Goal: Information Seeking & Learning: Learn about a topic

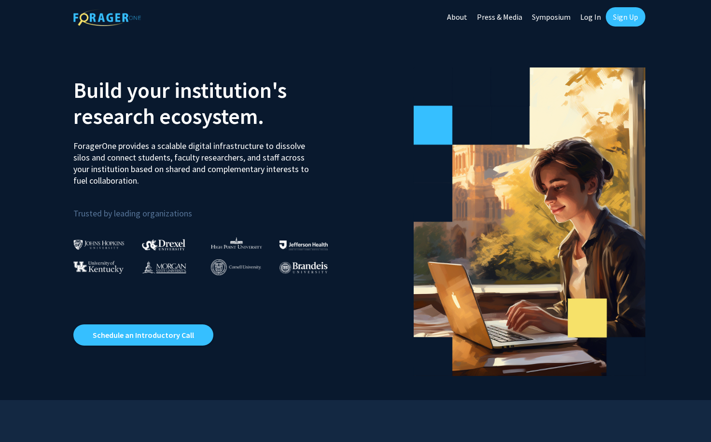
click at [621, 19] on link "Sign Up" at bounding box center [626, 16] width 40 height 19
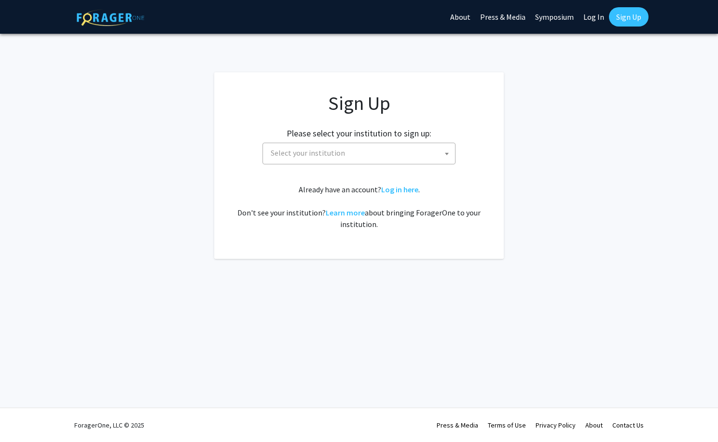
click at [357, 146] on span "Select your institution" at bounding box center [361, 153] width 188 height 20
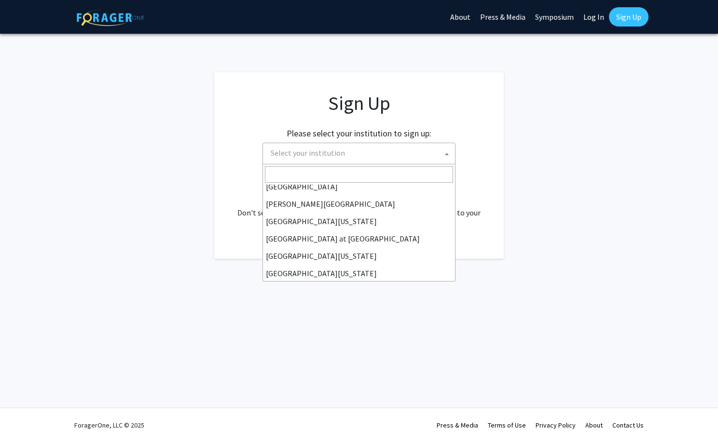
scroll to position [338, 0]
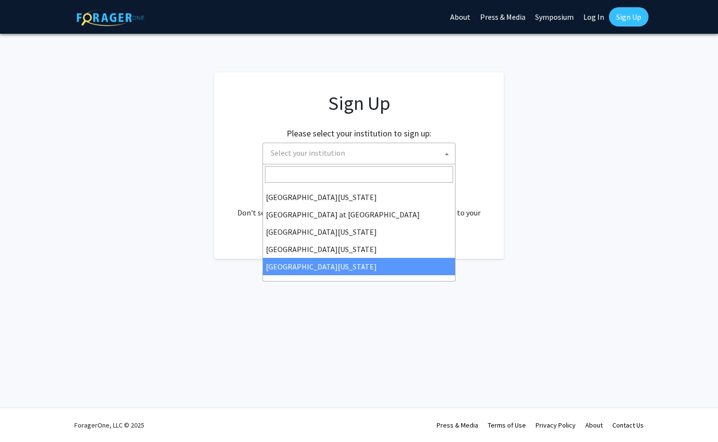
select select "33"
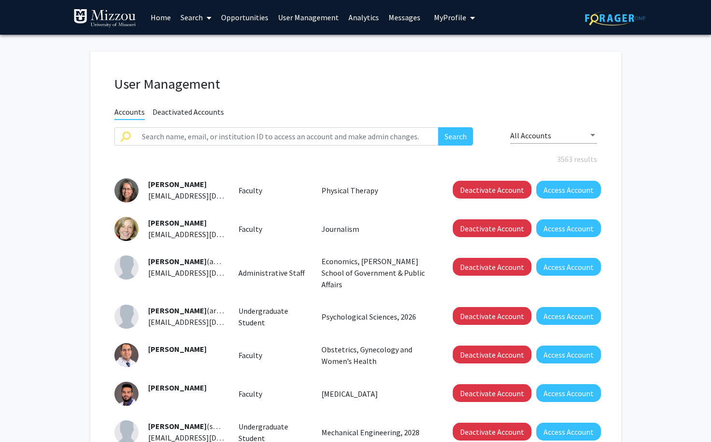
click at [447, 14] on span "My Profile" at bounding box center [450, 18] width 32 height 10
click at [466, 43] on span "[PERSON_NAME]" at bounding box center [494, 45] width 58 height 11
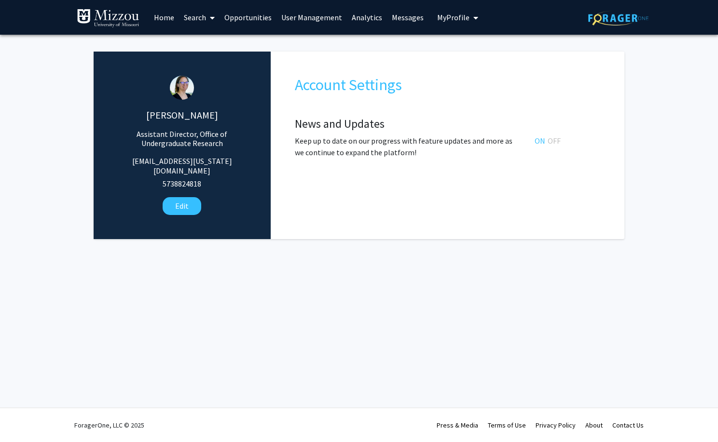
click at [194, 16] on link "Search" at bounding box center [199, 17] width 41 height 34
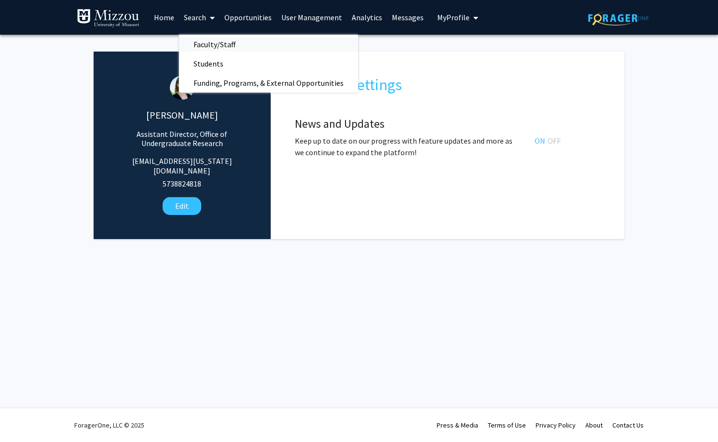
click at [202, 44] on span "Faculty/Staff" at bounding box center [214, 44] width 71 height 19
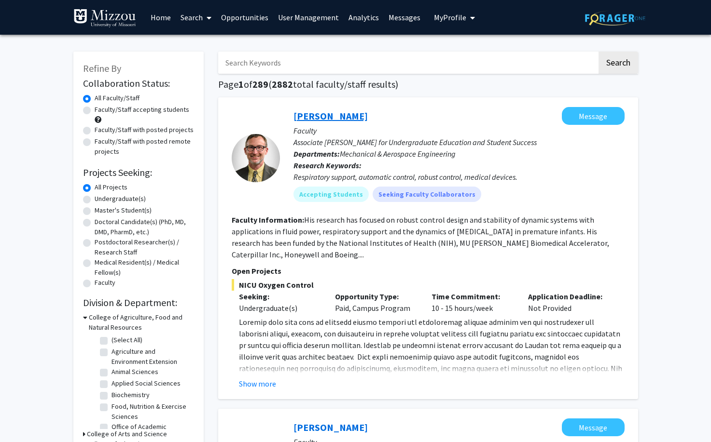
click at [317, 115] on link "[PERSON_NAME]" at bounding box center [330, 116] width 74 height 12
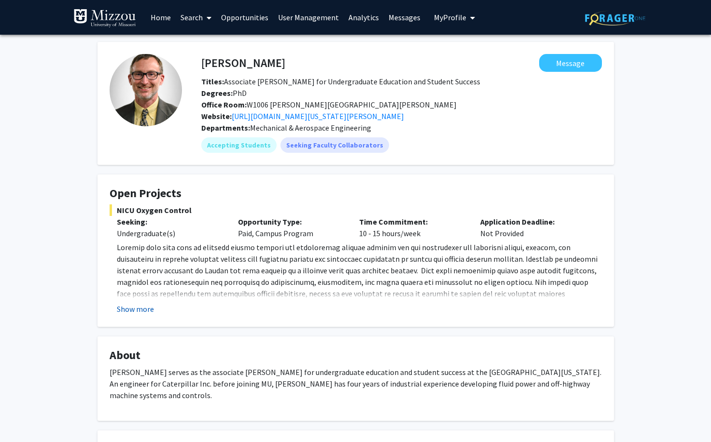
click at [124, 307] on button "Show more" at bounding box center [135, 309] width 37 height 12
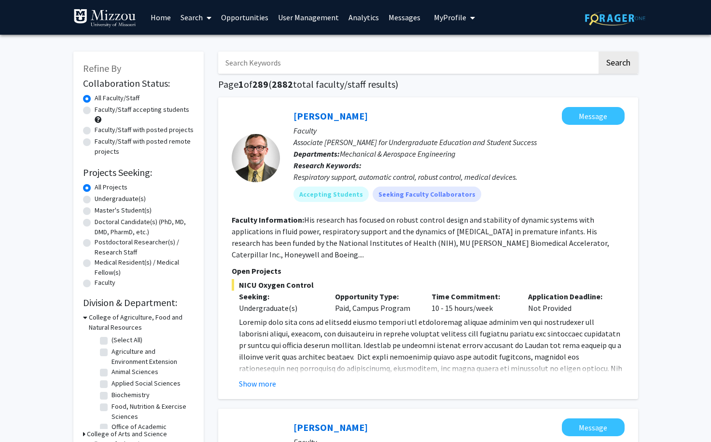
click at [299, 63] on input "Search Keywords" at bounding box center [407, 63] width 379 height 22
type input "[MEDICAL_DATA]"
click at [598, 52] on button "Search" at bounding box center [618, 63] width 40 height 22
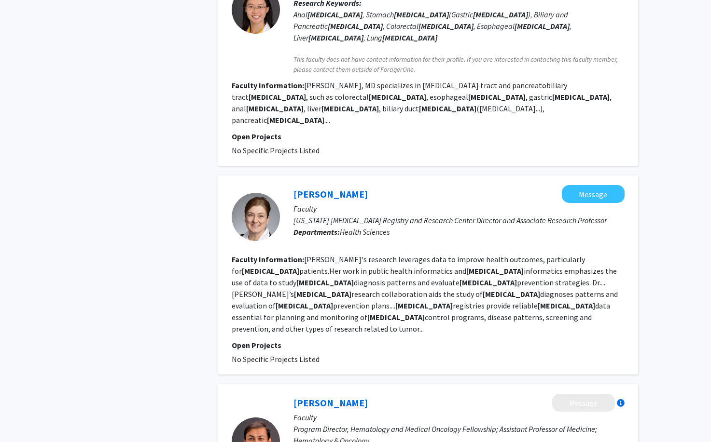
scroll to position [627, 0]
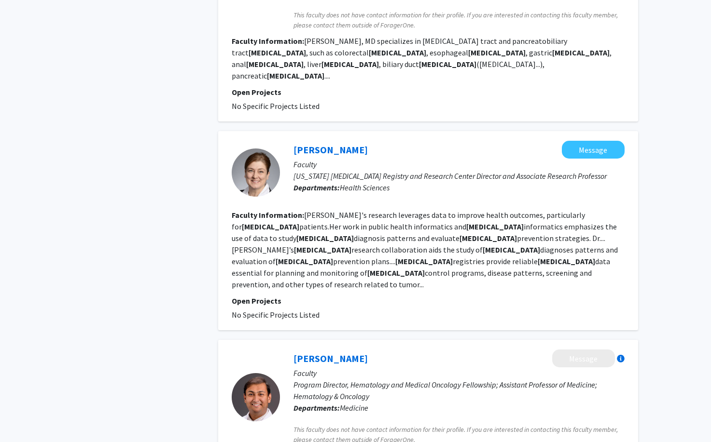
click at [303, 144] on link "[PERSON_NAME]" at bounding box center [330, 150] width 74 height 12
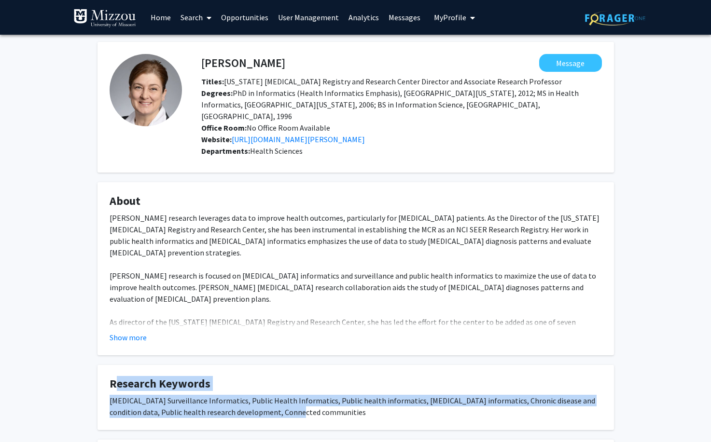
drag, startPoint x: 111, startPoint y: 372, endPoint x: 287, endPoint y: 414, distance: 180.6
click at [287, 414] on fg-card "Research Keywords [MEDICAL_DATA] Surveillance Informatics, Public Health Inform…" at bounding box center [355, 397] width 516 height 65
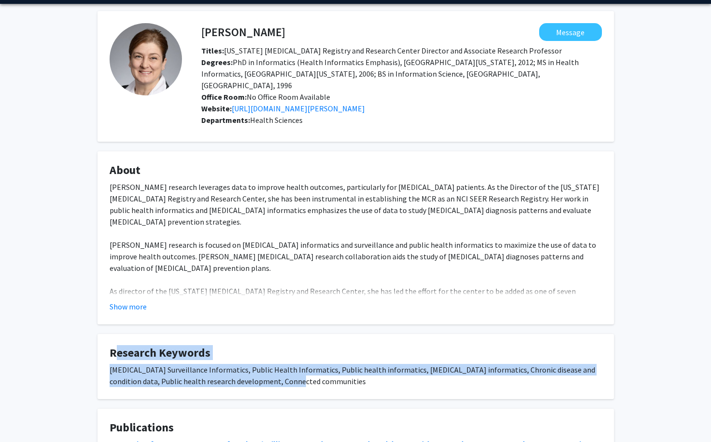
scroll to position [48, 0]
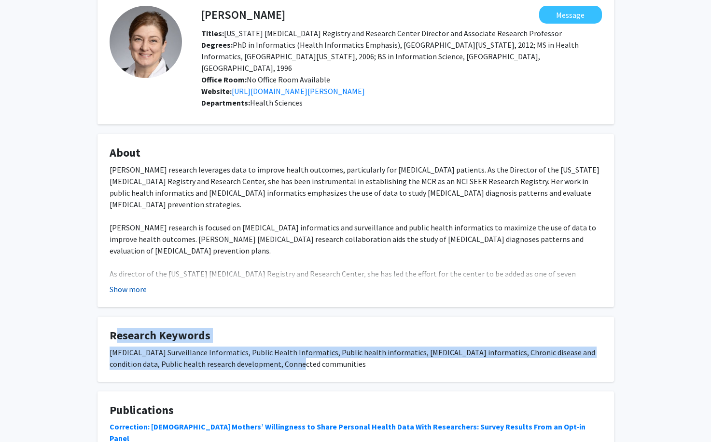
click at [119, 284] on button "Show more" at bounding box center [128, 290] width 37 height 12
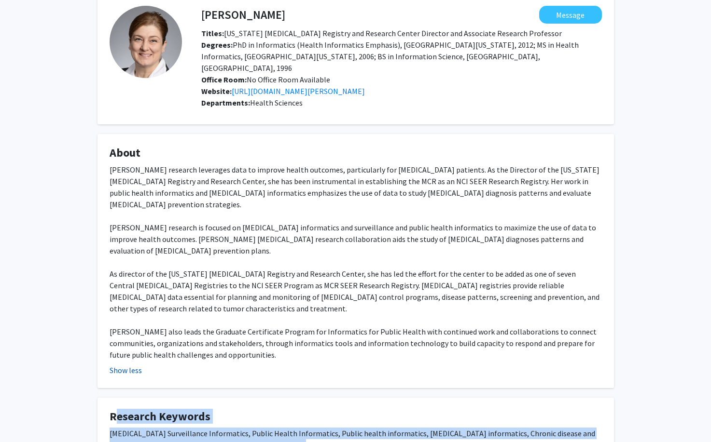
click at [132, 365] on button "Show less" at bounding box center [126, 371] width 32 height 12
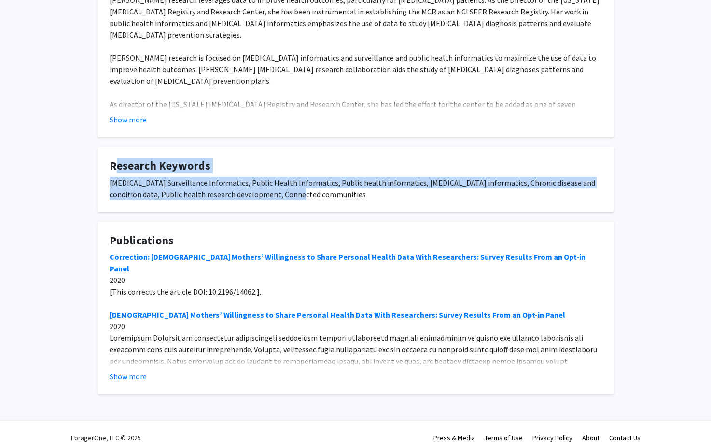
scroll to position [219, 0]
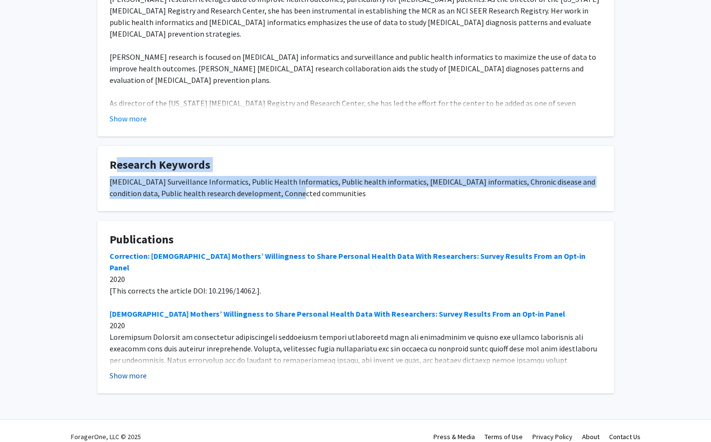
click at [124, 370] on button "Show more" at bounding box center [128, 376] width 37 height 12
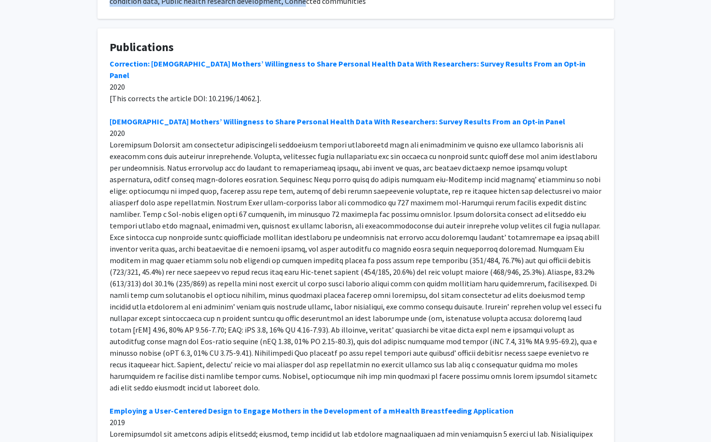
scroll to position [412, 0]
click at [285, 58] on link "Correction: [DEMOGRAPHIC_DATA] Mothers’ Willingness to Share Personal Health Da…" at bounding box center [348, 68] width 476 height 21
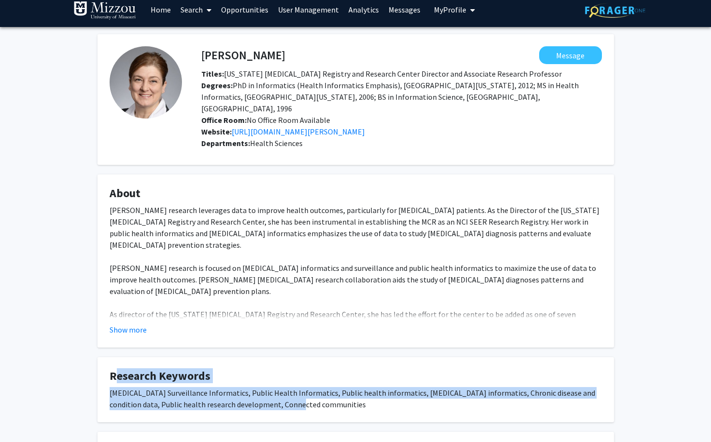
scroll to position [0, 0]
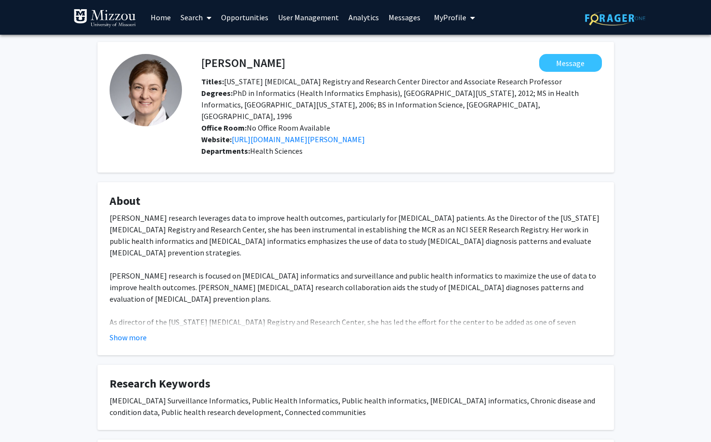
click at [190, 15] on link "Search" at bounding box center [196, 17] width 41 height 34
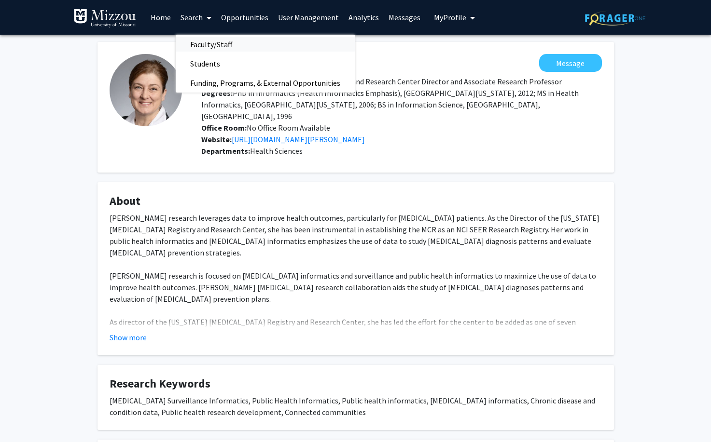
click at [198, 41] on span "Faculty/Staff" at bounding box center [211, 44] width 71 height 19
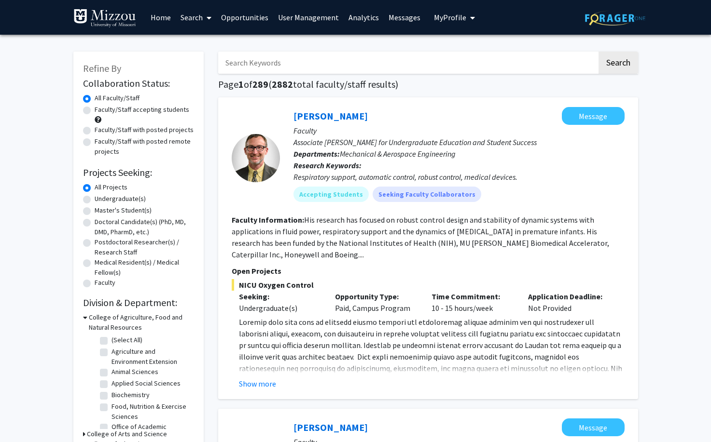
click at [310, 62] on input "Search Keywords" at bounding box center [407, 63] width 379 height 22
type input "nanotechnology"
click at [598, 52] on button "Search" at bounding box center [618, 63] width 40 height 22
